Goal: Task Accomplishment & Management: Use online tool/utility

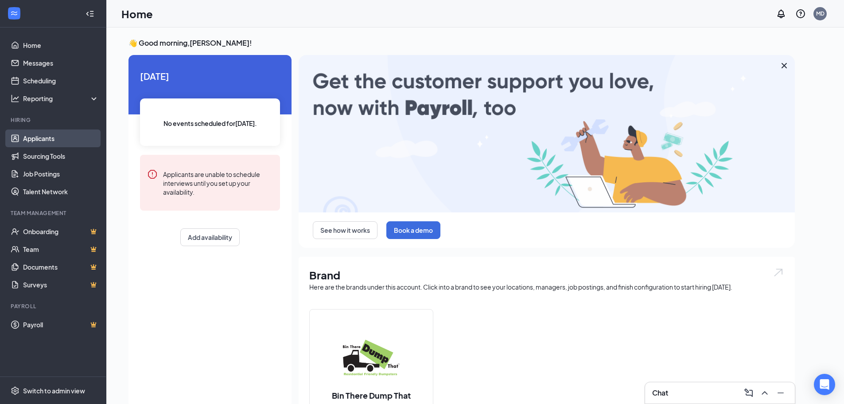
click at [50, 136] on link "Applicants" at bounding box center [61, 138] width 76 height 18
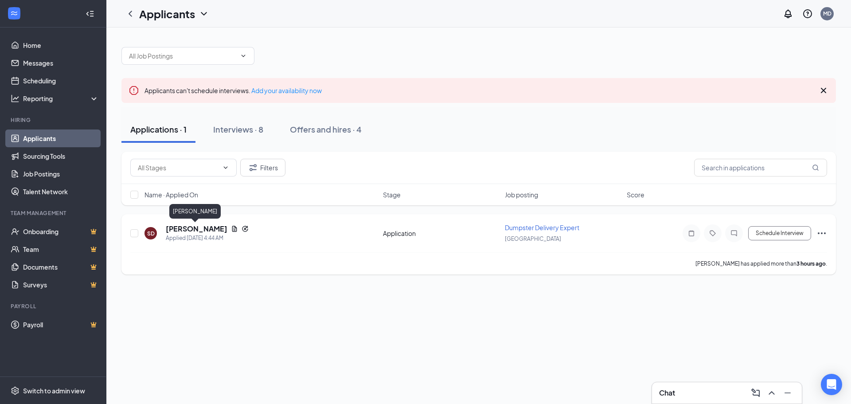
click at [210, 228] on h5 "[PERSON_NAME]" at bounding box center [197, 229] width 62 height 10
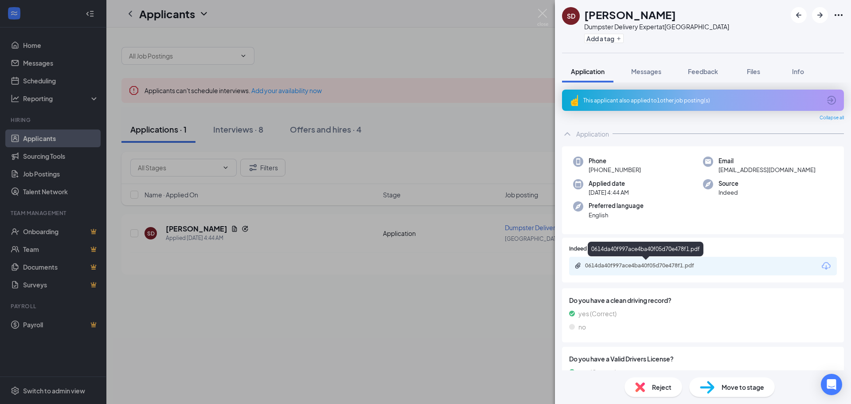
click at [611, 264] on div "0614da40f997ace4ba40f05d70e478f1.pdf" at bounding box center [647, 265] width 124 height 7
click at [542, 10] on img at bounding box center [542, 17] width 11 height 17
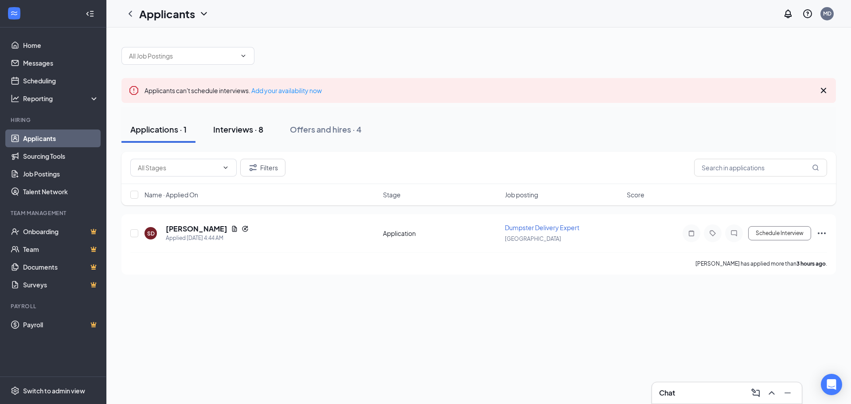
click at [229, 125] on div "Interviews · 8" at bounding box center [238, 129] width 50 height 11
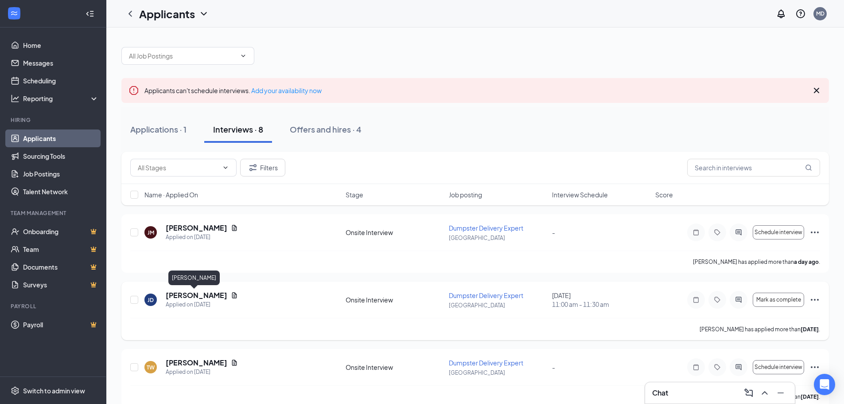
click at [192, 294] on h5 "[PERSON_NAME]" at bounding box center [197, 295] width 62 height 10
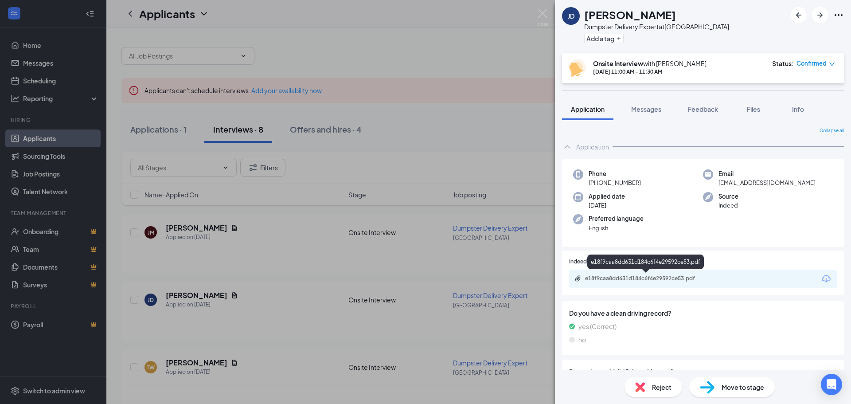
click at [612, 278] on div "e18f9caa8dd631d184c6f4e29592ce53.pdf" at bounding box center [647, 278] width 124 height 7
click at [538, 12] on img at bounding box center [542, 17] width 11 height 17
